Goal: Navigation & Orientation: Find specific page/section

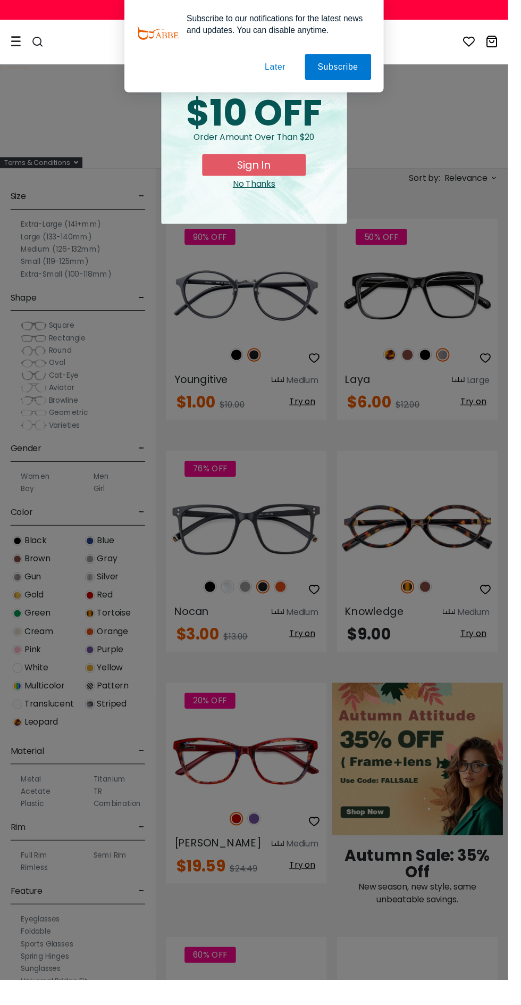
click at [262, 208] on div "special offer just for you $10 OFF Order amount over than $20 Sign In No Thanks" at bounding box center [260, 150] width 190 height 158
click at [271, 206] on div "special offer just for you $10 OFF Order amount over than $20 Sign In No Thanks" at bounding box center [260, 150] width 190 height 158
click at [0, 0] on button "Later" at bounding box center [0, 0] width 0 height 0
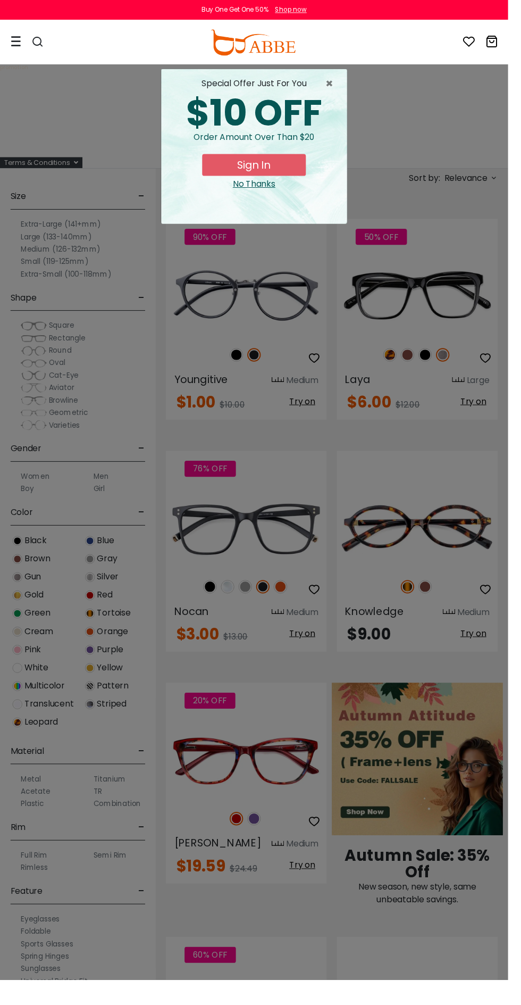
click at [275, 202] on div "special offer just for you $10 OFF Order amount over than $20 Sign In No Thanks" at bounding box center [260, 150] width 190 height 158
click at [261, 173] on button "Sign In" at bounding box center [260, 169] width 106 height 22
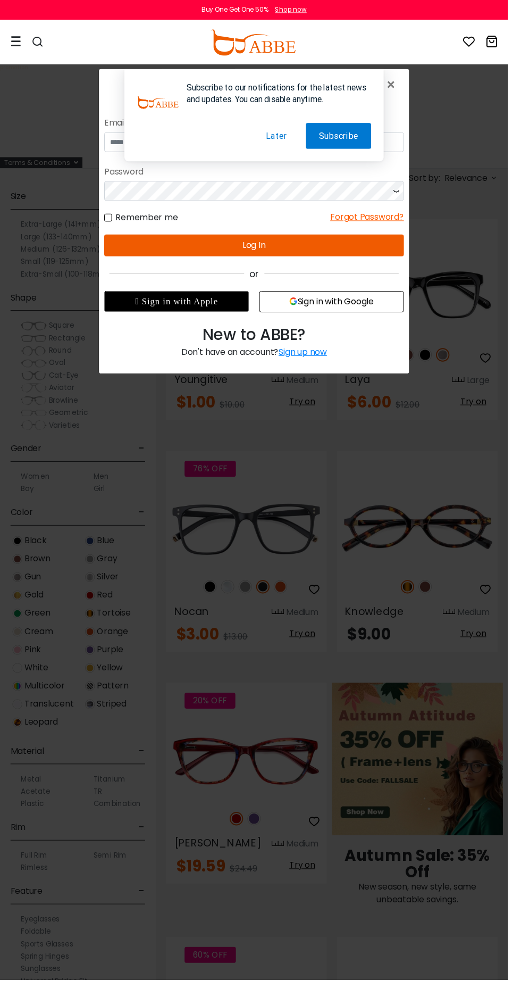
click at [283, 140] on button "Later" at bounding box center [280, 137] width 48 height 27
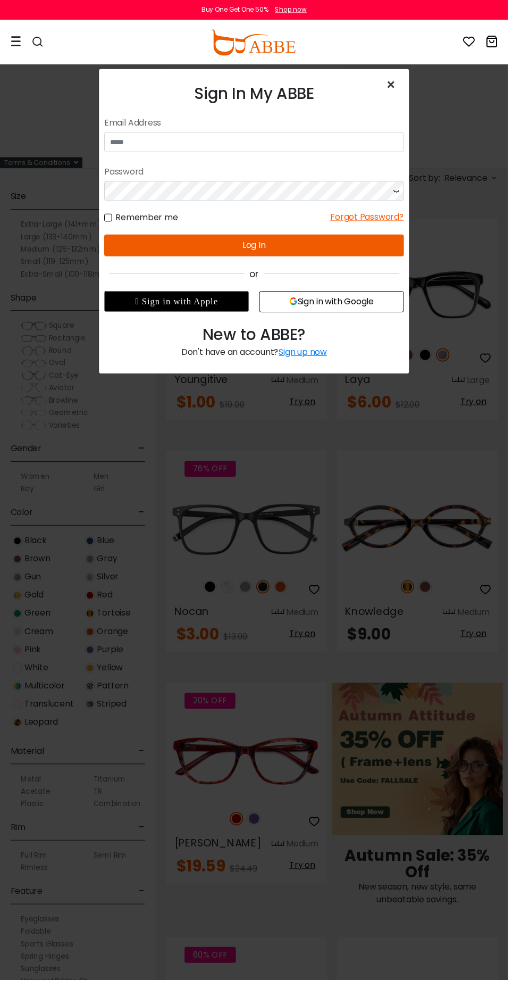
click at [411, 87] on span "×" at bounding box center [403, 87] width 15 height 23
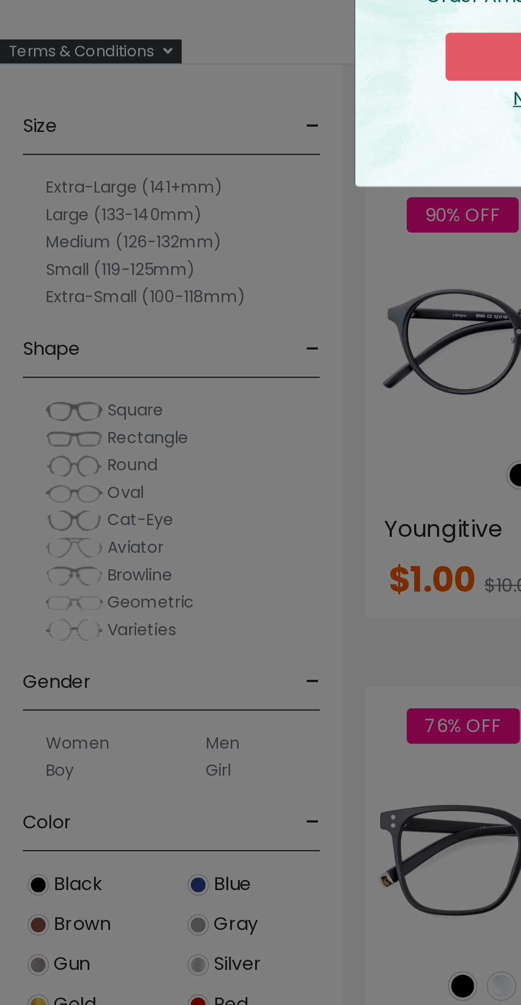
click at [30, 510] on div "× special offer just for you $10 OFF Order amount over than $20 Sign In No Than…" at bounding box center [260, 502] width 521 height 1005
